Goal: Task Accomplishment & Management: Manage account settings

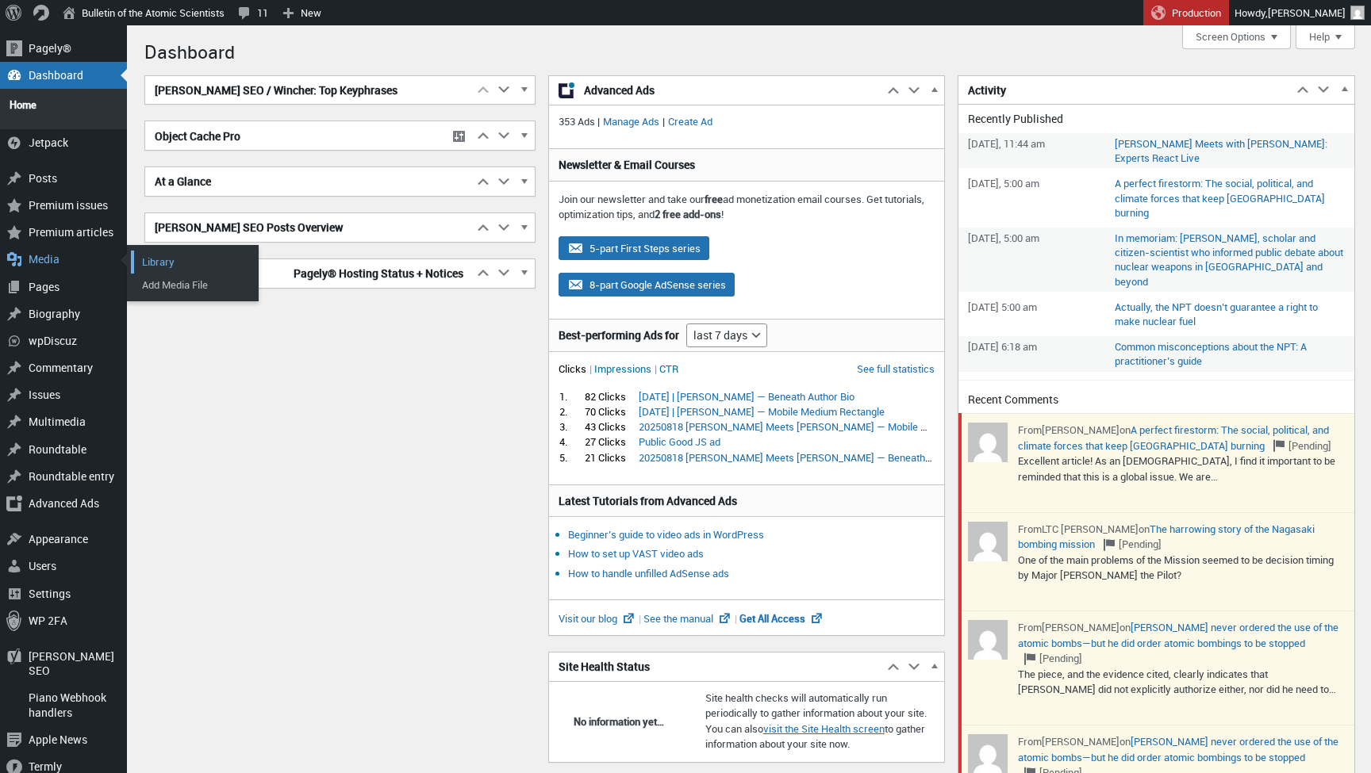
click at [181, 262] on link "Library" at bounding box center [194, 262] width 127 height 22
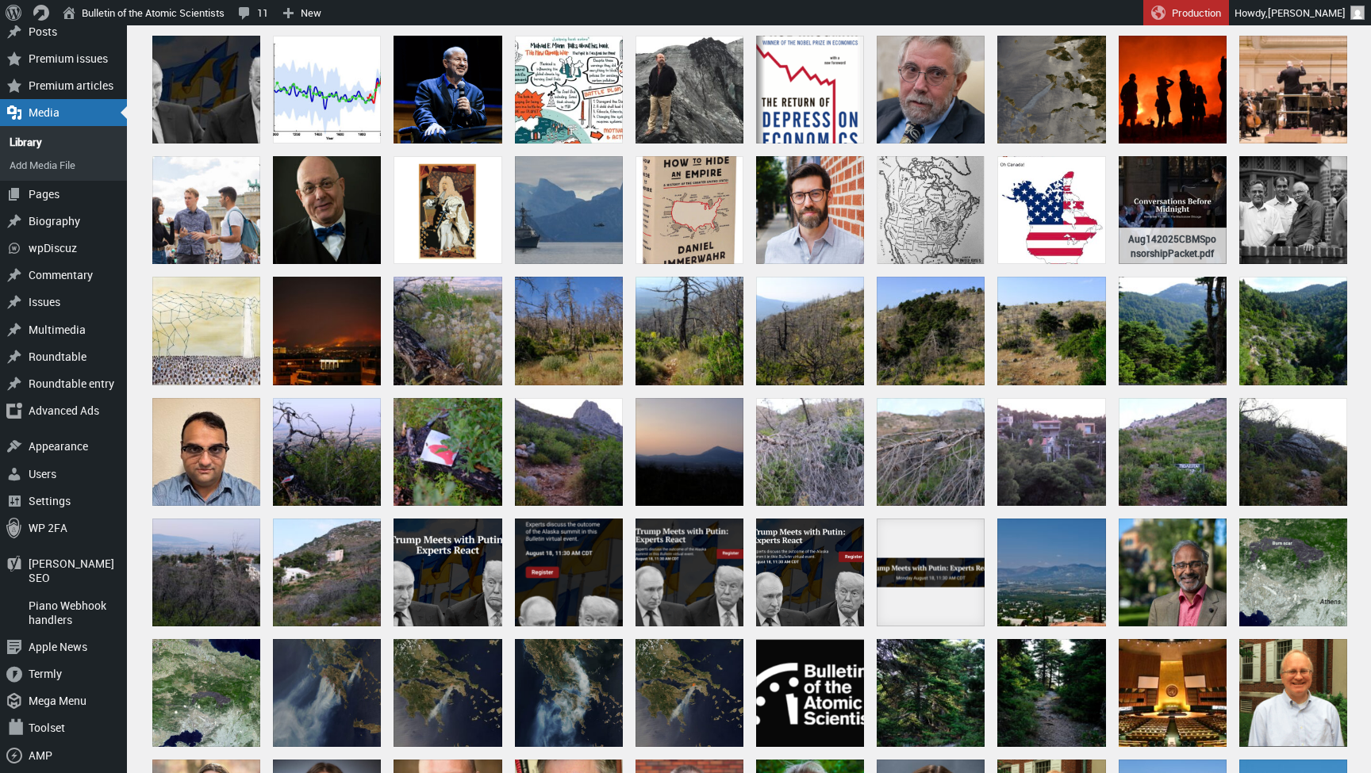
scroll to position [110, 0]
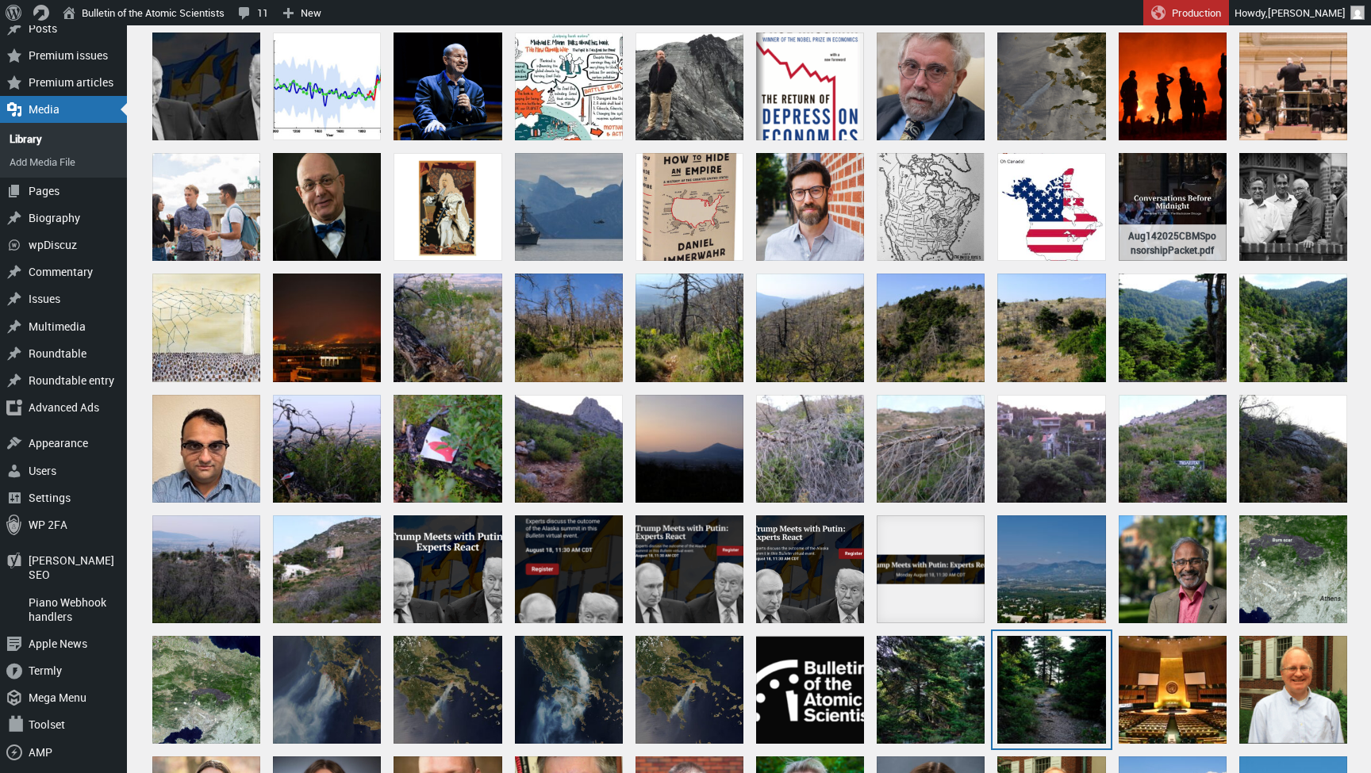
click at [1061, 668] on div "DSCF0186" at bounding box center [1051, 690] width 108 height 108
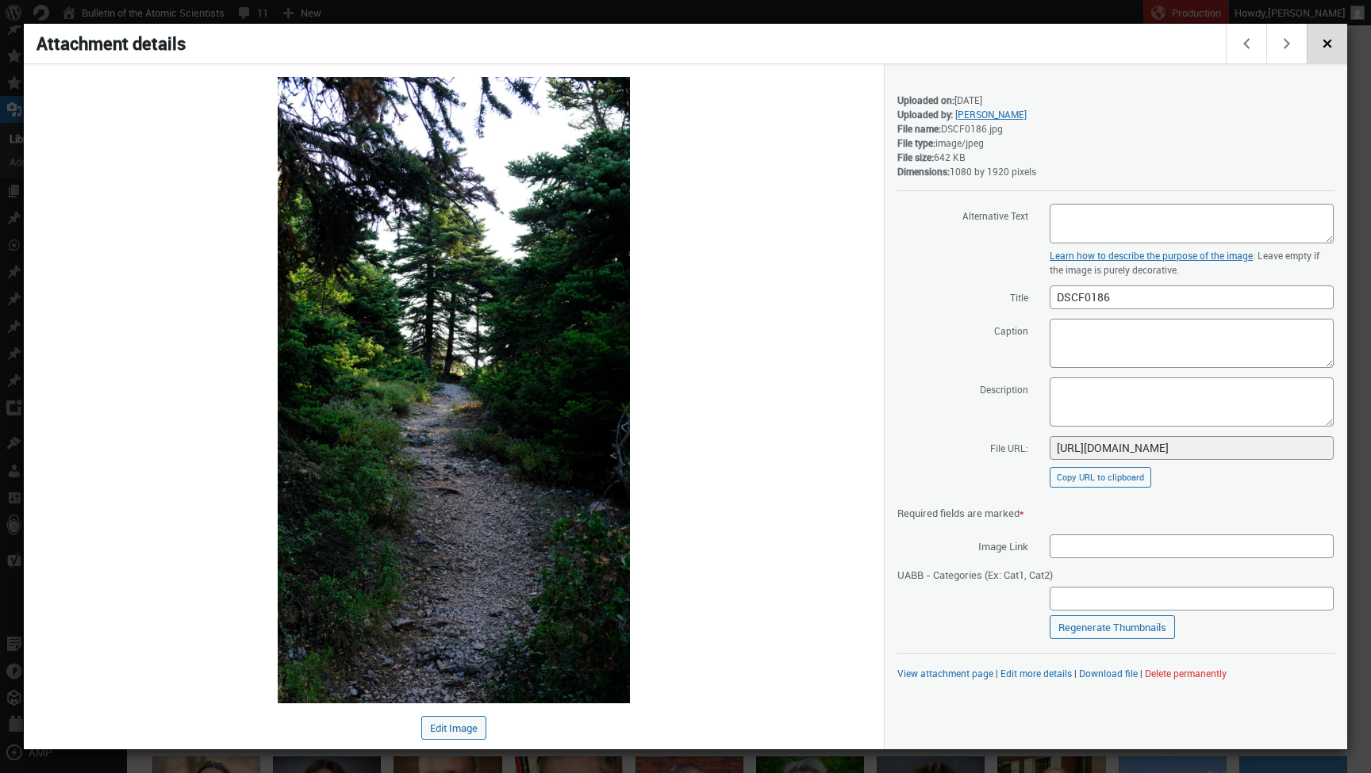
click at [1316, 50] on button "Close dialog" at bounding box center [1327, 44] width 40 height 40
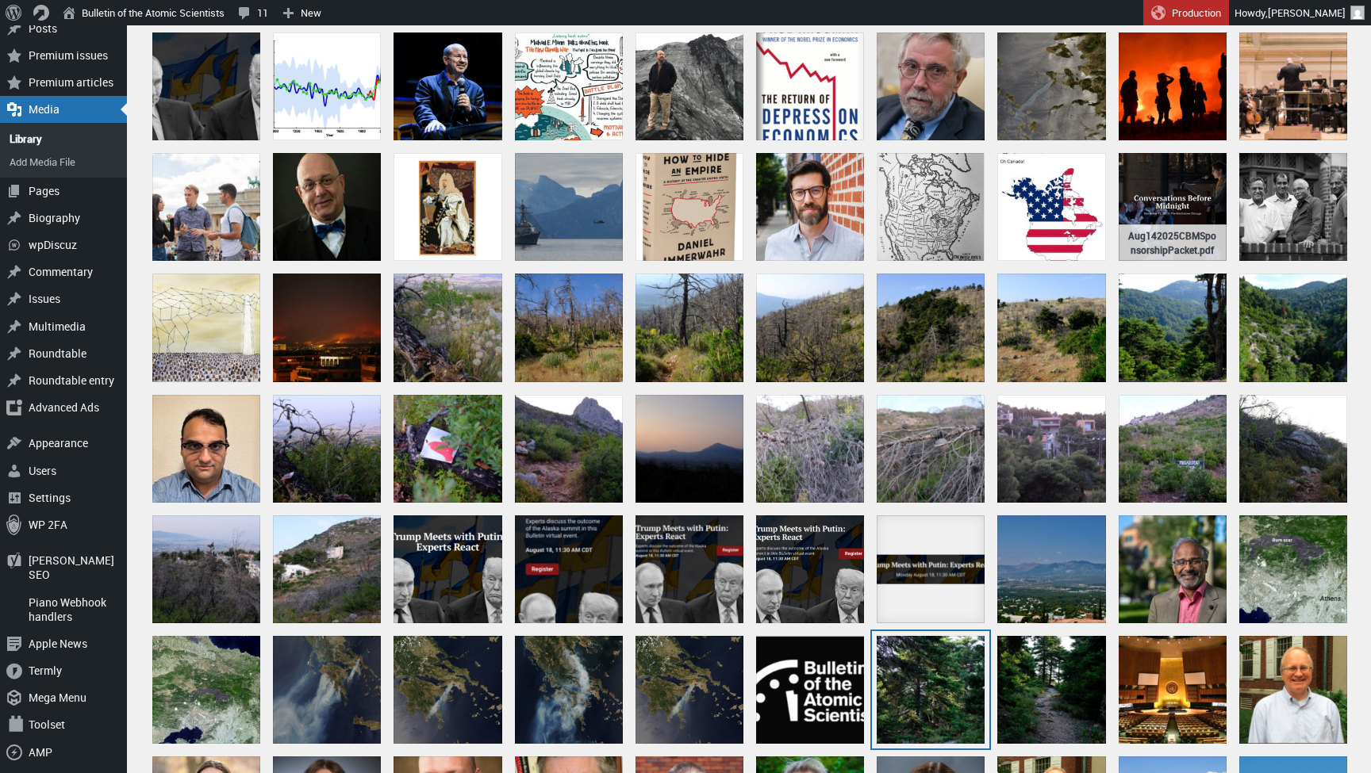
click at [954, 691] on div "DSCF0190" at bounding box center [931, 690] width 108 height 108
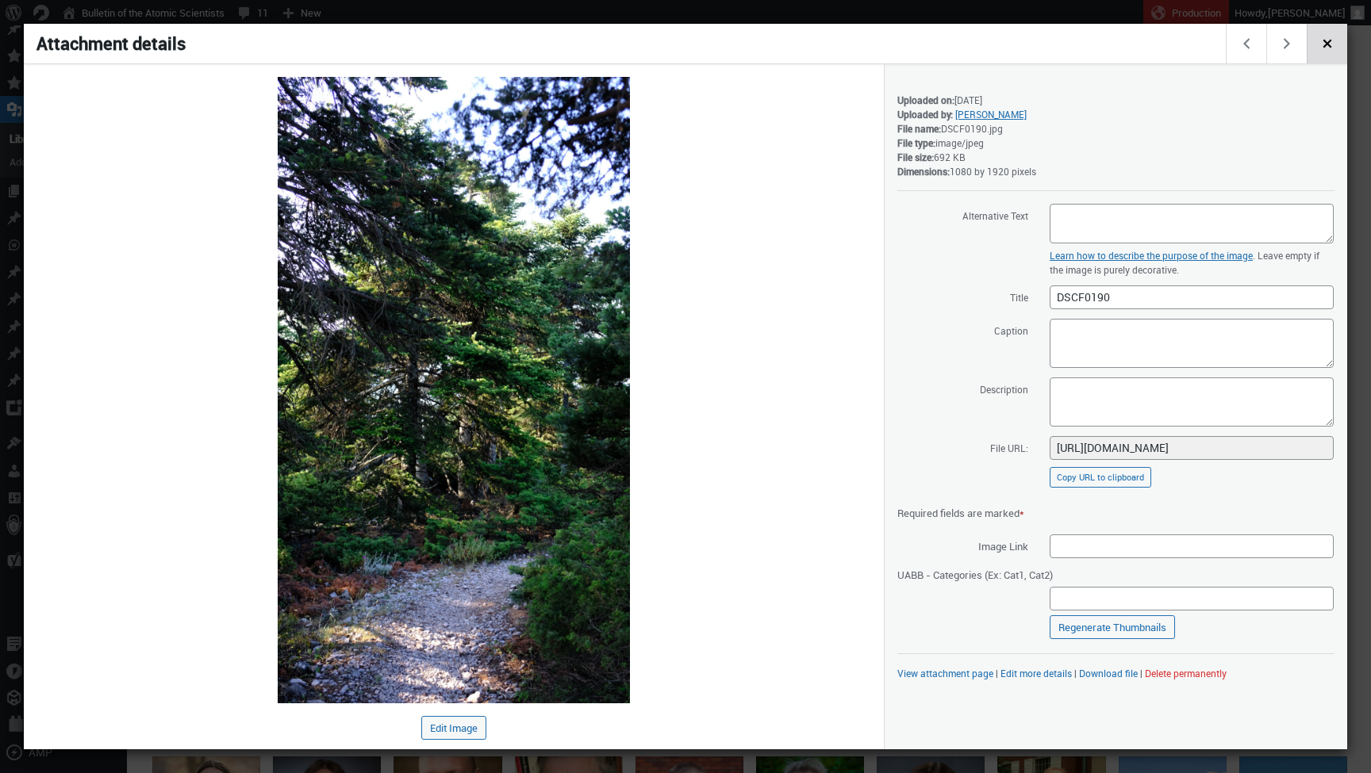
click at [1321, 42] on span "Close dialog" at bounding box center [1326, 42] width 17 height 13
